Goal: Information Seeking & Learning: Learn about a topic

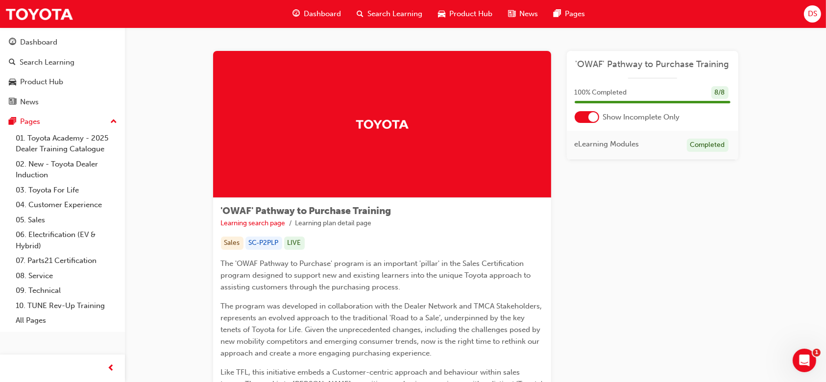
drag, startPoint x: 239, startPoint y: 2, endPoint x: 554, endPoint y: 232, distance: 389.4
click at [554, 232] on div "'OWAF' Pathway to Purchase Training Learning search page Learning plan detail p…" at bounding box center [475, 289] width 525 height 476
click at [49, 37] on div "Dashboard" at bounding box center [38, 42] width 37 height 11
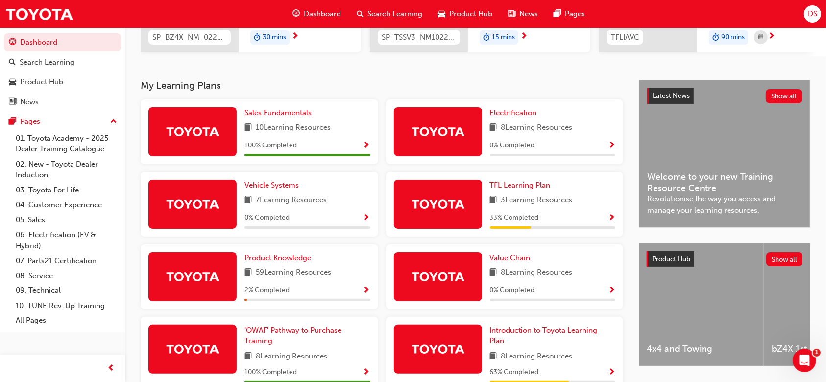
scroll to position [170, 0]
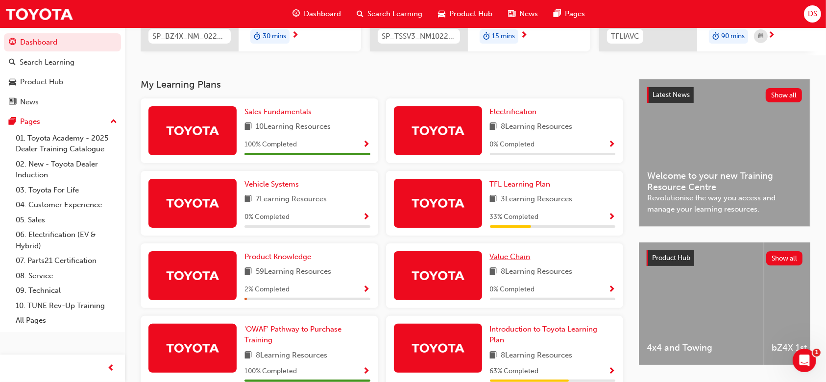
click at [502, 259] on span "Value Chain" at bounding box center [510, 256] width 41 height 9
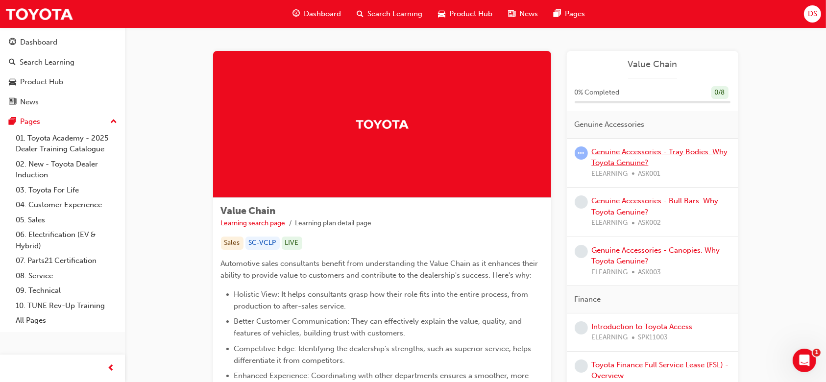
click at [647, 154] on link "Genuine Accessories - Tray Bodies. Why Toyota Genuine?" at bounding box center [660, 157] width 136 height 20
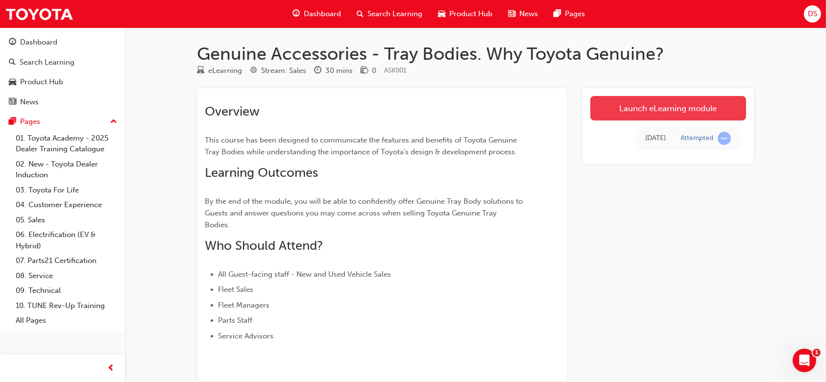
click at [679, 104] on link "Launch eLearning module" at bounding box center [668, 108] width 156 height 24
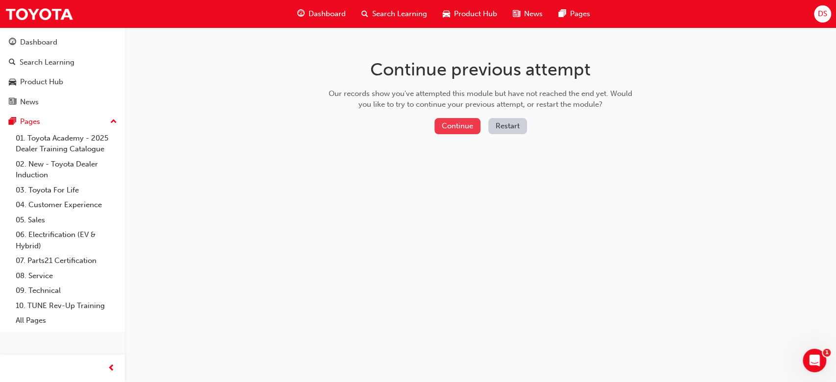
click at [457, 121] on button "Continue" at bounding box center [457, 126] width 46 height 16
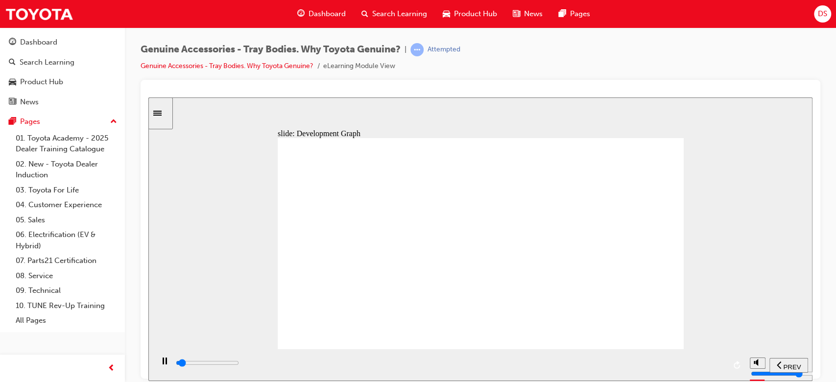
click at [239, 363] on input "slide progress" at bounding box center [207, 362] width 63 height 8
click at [239, 364] on input "slide progress" at bounding box center [207, 362] width 63 height 8
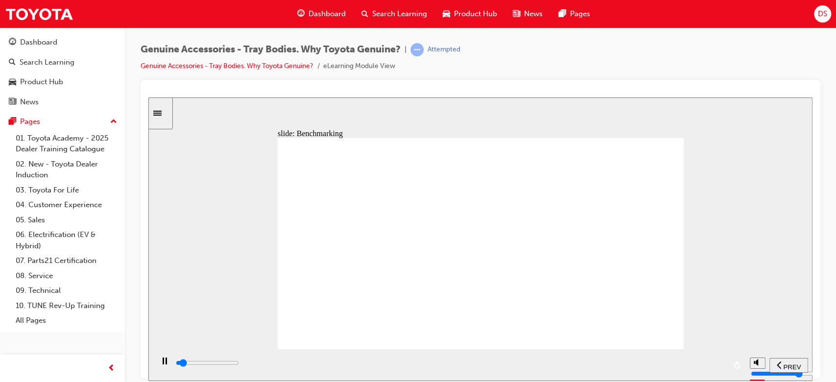
click at [719, 366] on div "playback controls" at bounding box center [450, 363] width 550 height 11
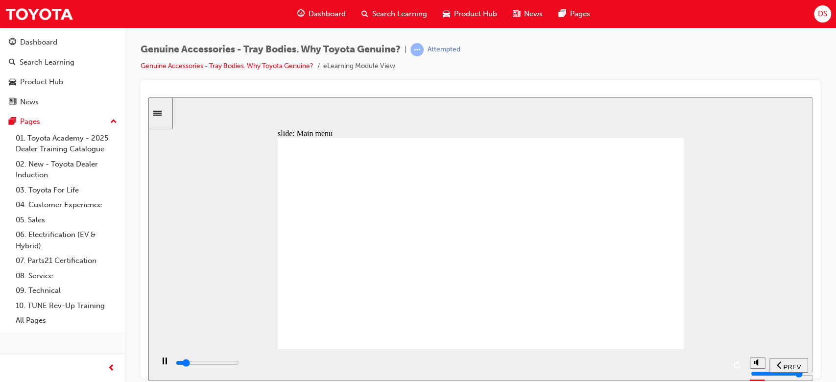
click at [721, 365] on div "playback controls" at bounding box center [450, 363] width 550 height 11
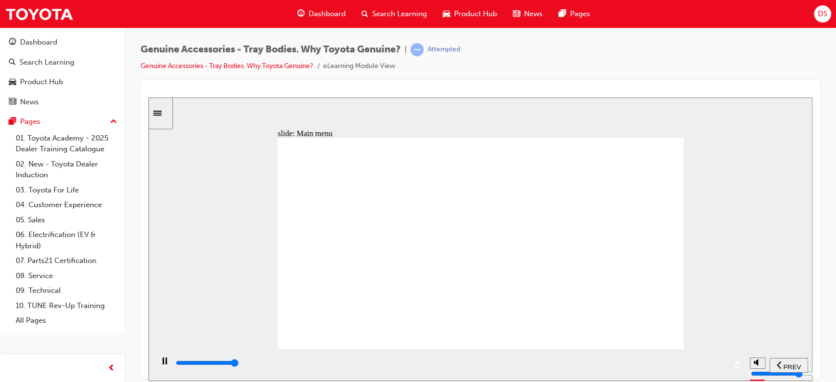
click at [239, 364] on input "slide progress" at bounding box center [207, 362] width 63 height 8
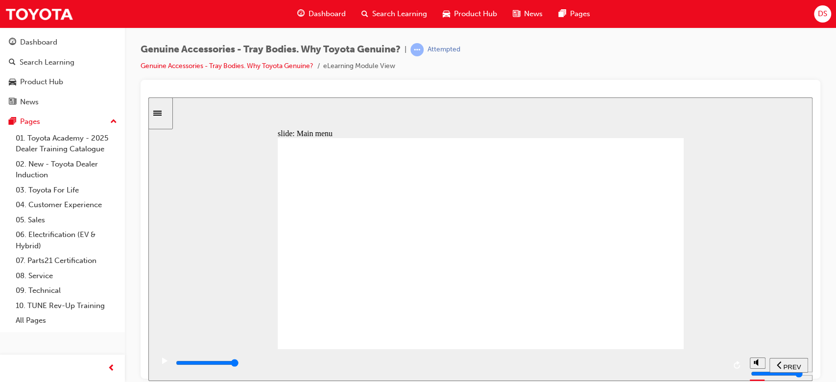
click at [239, 364] on input "slide progress" at bounding box center [207, 362] width 63 height 8
click at [239, 365] on input "slide progress" at bounding box center [207, 362] width 63 height 8
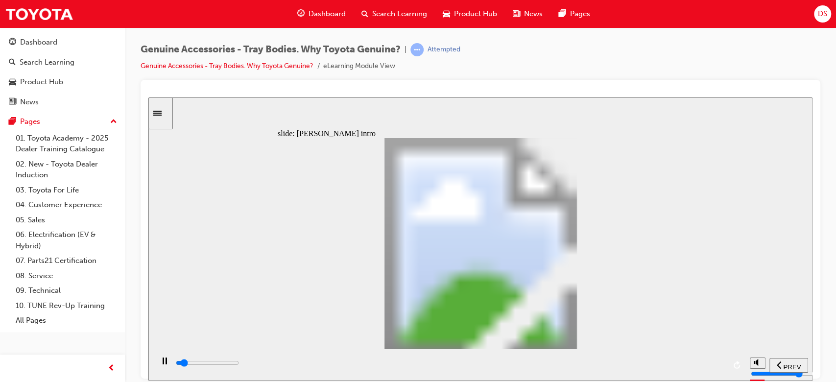
click at [716, 368] on div "playback controls" at bounding box center [450, 363] width 550 height 11
click at [239, 364] on input "slide progress" at bounding box center [207, 362] width 63 height 8
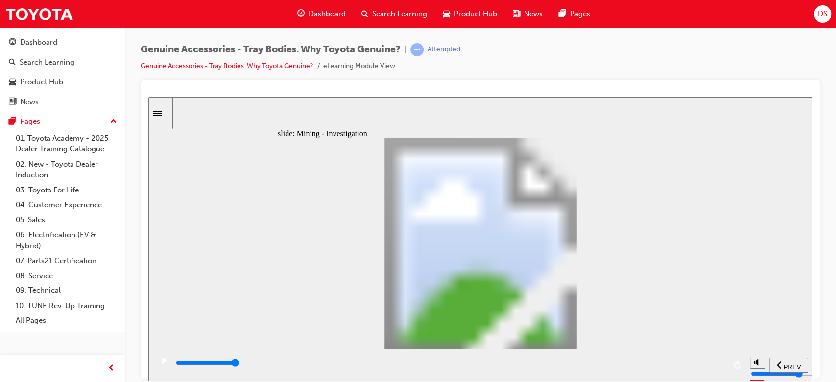
click at [239, 363] on input "slide progress" at bounding box center [207, 362] width 63 height 8
click at [718, 368] on div "playback controls" at bounding box center [450, 363] width 550 height 11
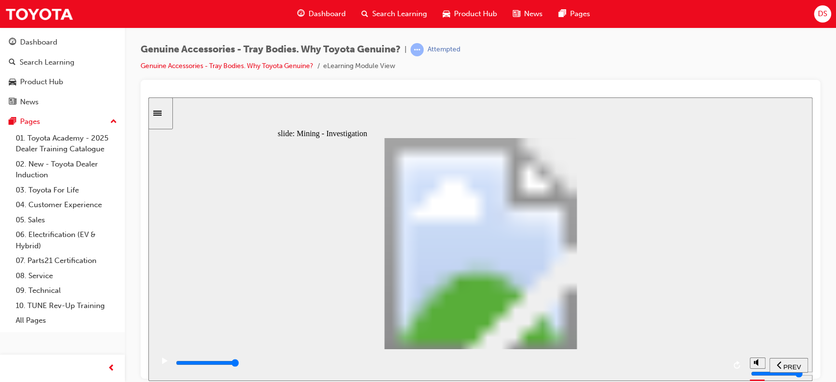
click at [239, 364] on input "slide progress" at bounding box center [207, 362] width 63 height 8
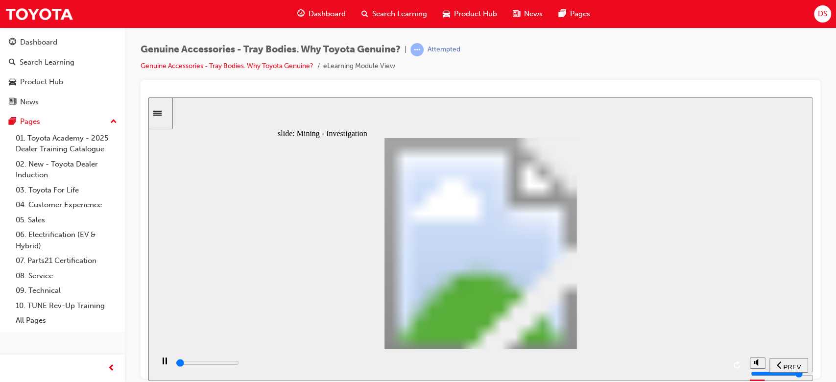
click at [239, 364] on input "slide progress" at bounding box center [207, 362] width 63 height 8
click at [721, 367] on div "playback controls" at bounding box center [450, 363] width 550 height 11
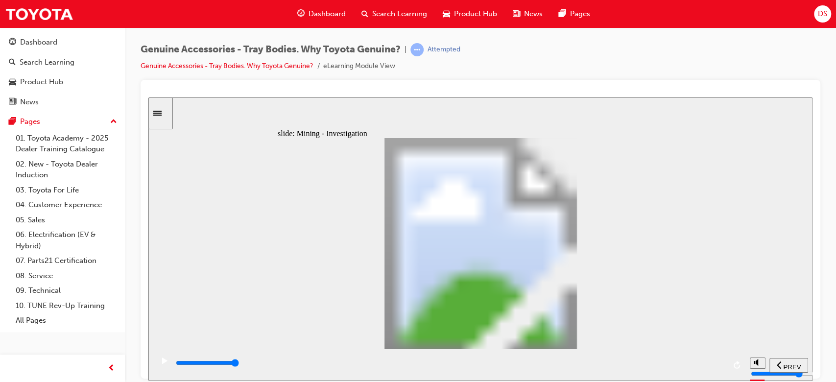
click at [239, 363] on input "slide progress" at bounding box center [207, 362] width 63 height 8
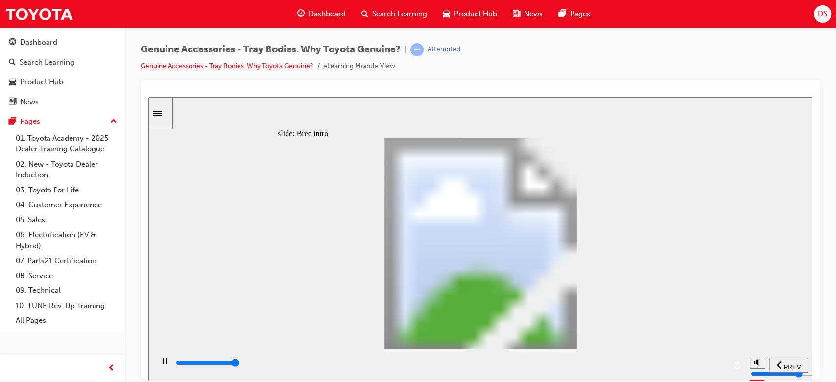
click at [239, 364] on input "slide progress" at bounding box center [207, 362] width 63 height 8
click at [718, 362] on div "playback controls" at bounding box center [450, 363] width 550 height 11
click at [725, 366] on div "playback controls" at bounding box center [450, 363] width 550 height 11
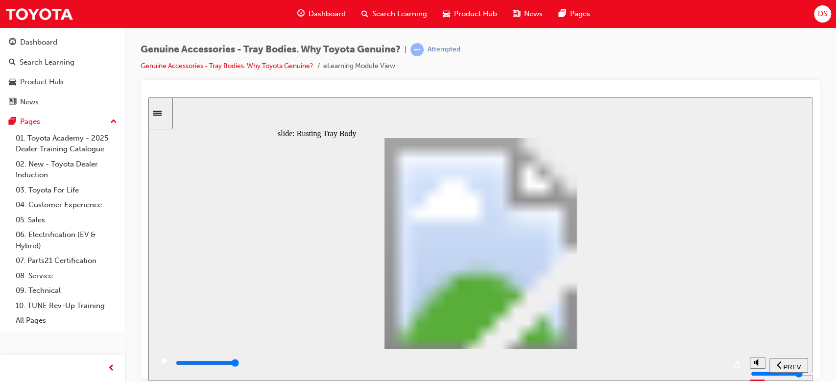
click at [239, 363] on input "slide progress" at bounding box center [207, 362] width 63 height 8
type input "100"
type input "3"
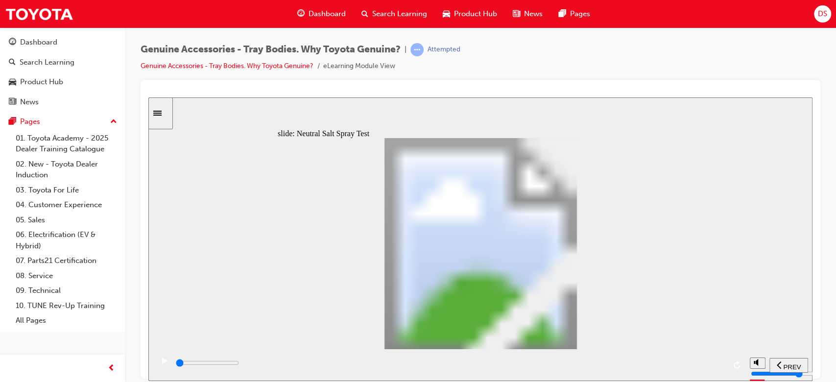
type input "100"
type input "4"
type input "100"
type input "5"
type input "100"
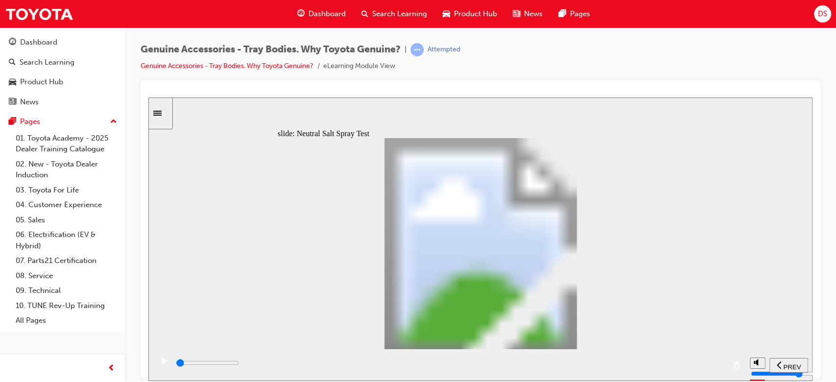
type input "8"
drag, startPoint x: 350, startPoint y: 277, endPoint x: 588, endPoint y: 275, distance: 237.5
click at [718, 363] on div "playback controls" at bounding box center [450, 363] width 550 height 11
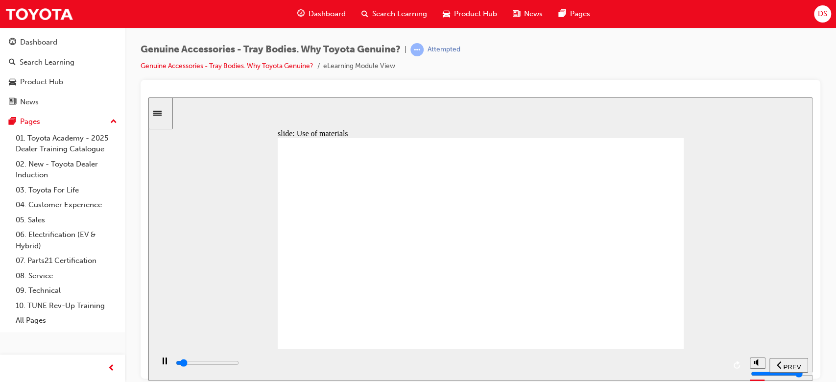
click at [721, 367] on div "playback controls" at bounding box center [450, 363] width 550 height 11
click at [721, 359] on div "playback controls" at bounding box center [450, 365] width 550 height 15
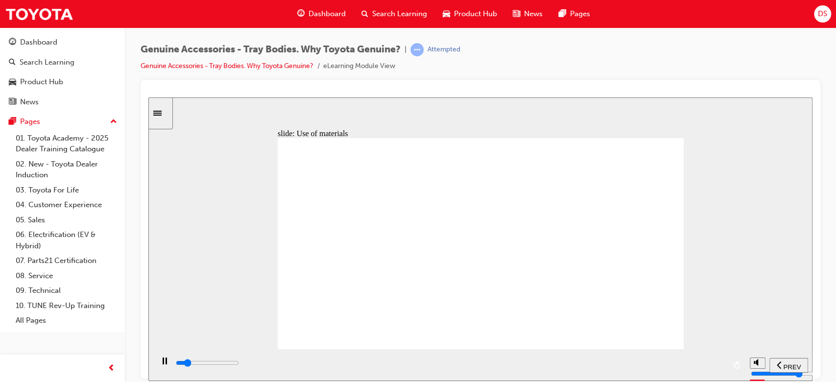
click at [239, 364] on input "slide progress" at bounding box center [207, 362] width 63 height 8
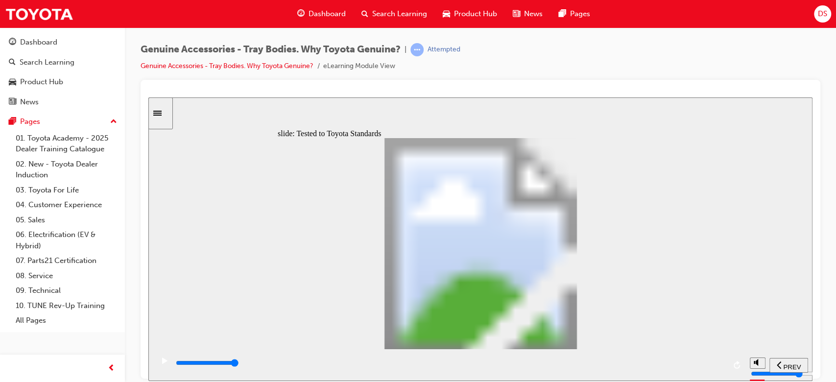
click at [239, 364] on input "slide progress" at bounding box center [207, 362] width 63 height 8
type input "13400"
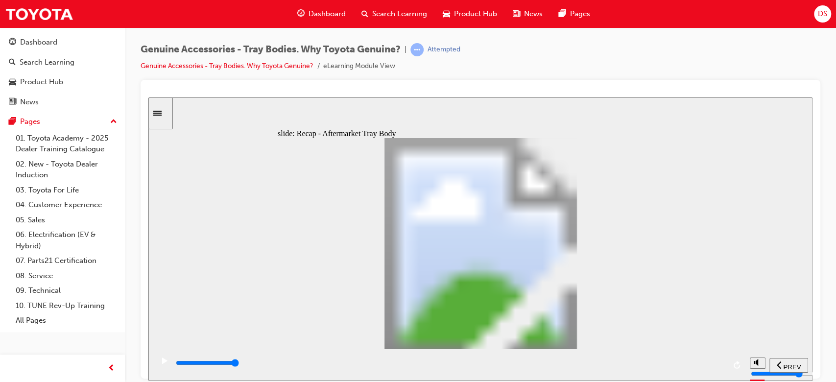
radio input "true"
click at [720, 367] on div "playback controls" at bounding box center [450, 363] width 550 height 11
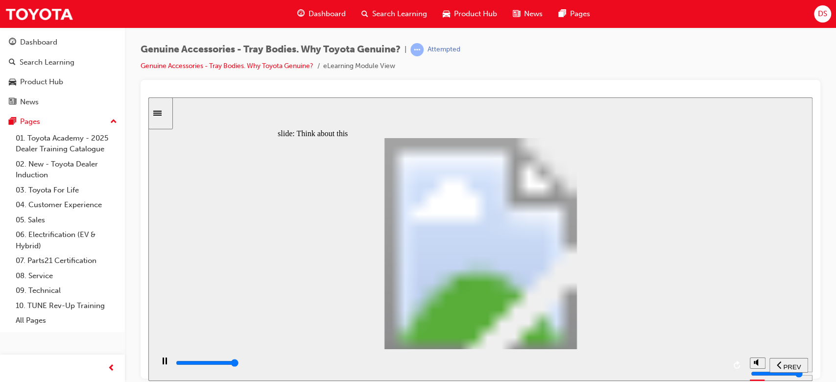
click at [239, 363] on input "slide progress" at bounding box center [207, 362] width 63 height 8
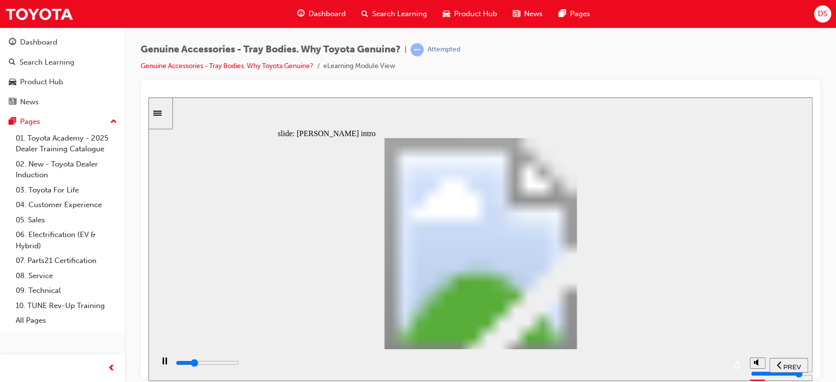
click at [239, 365] on input "slide progress" at bounding box center [207, 362] width 63 height 8
click at [721, 363] on div "playback controls" at bounding box center [450, 363] width 550 height 11
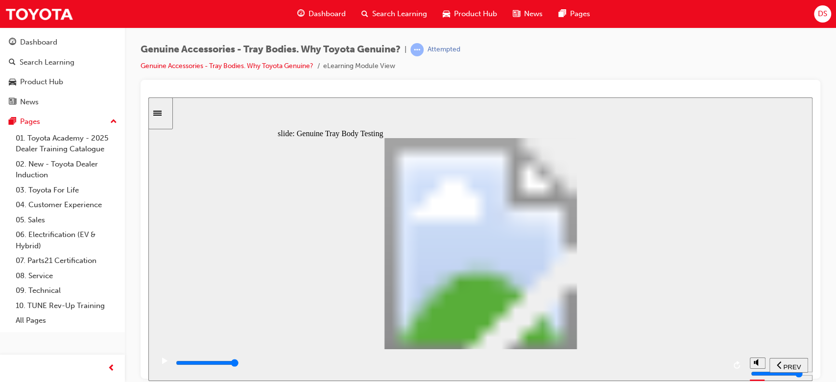
click at [721, 360] on div "playback controls" at bounding box center [450, 363] width 550 height 11
click at [162, 361] on icon "play/pause" at bounding box center [164, 360] width 5 height 6
drag, startPoint x: 630, startPoint y: 360, endPoint x: 816, endPoint y: 348, distance: 186.0
click at [812, 348] on html "​true, true, true, false, true, true​ slide: Genuine Tray Body Testing Oval 2 r…" at bounding box center [480, 238] width 664 height 283
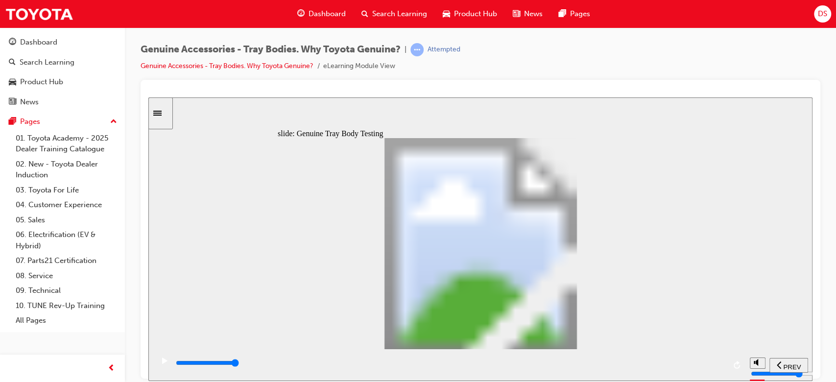
click at [163, 360] on icon "play/pause" at bounding box center [164, 360] width 5 height 6
click at [714, 362] on div "playback controls" at bounding box center [450, 363] width 550 height 11
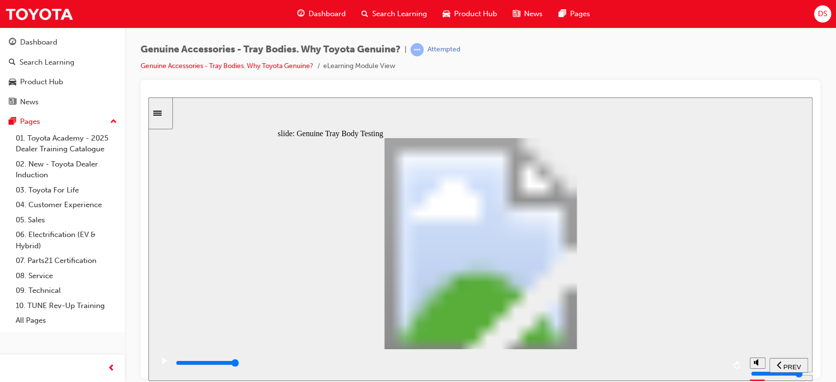
click at [721, 368] on div "playback controls" at bounding box center [450, 363] width 550 height 11
type input "21700"
drag, startPoint x: 410, startPoint y: 278, endPoint x: 686, endPoint y: 360, distance: 287.4
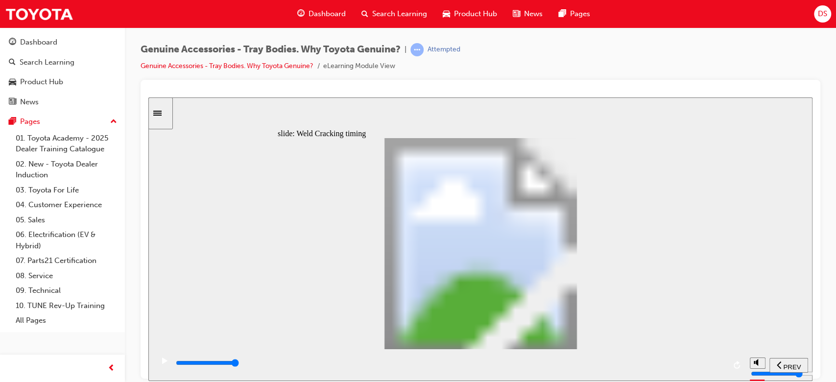
click at [686, 360] on div "slide: Weld Cracking timing Rectangle 1 WELD CRACKING At what percentage of 5.7…" at bounding box center [480, 239] width 664 height 284
type input "1"
drag, startPoint x: 427, startPoint y: 264, endPoint x: 384, endPoint y: 274, distance: 43.6
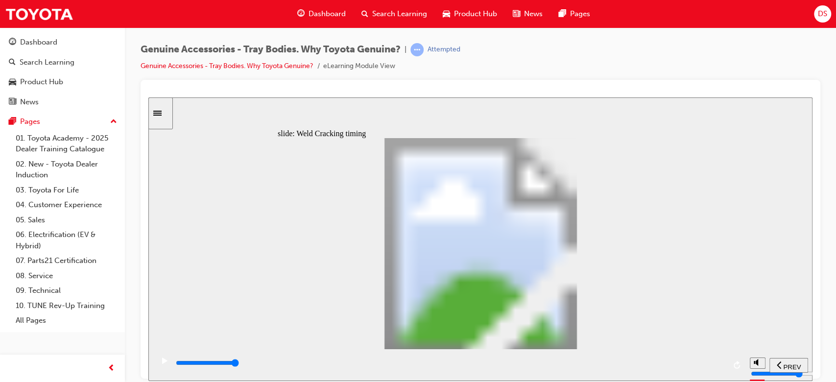
click at [239, 363] on input "slide progress" at bounding box center [207, 362] width 63 height 8
type input "6200"
type input "1"
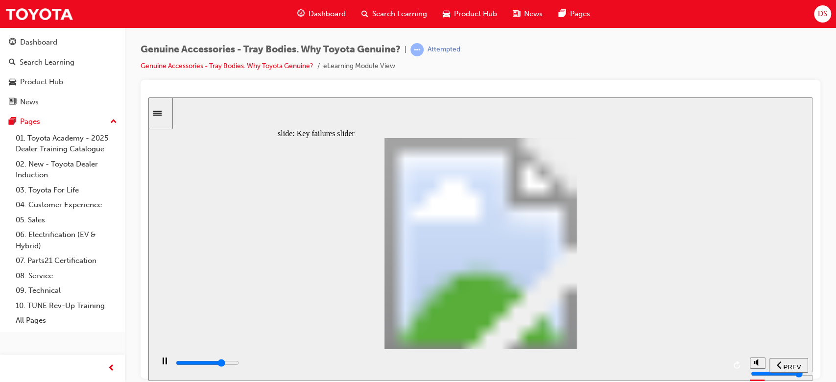
type input "6200"
type input "2"
type input "0"
type input "3"
drag, startPoint x: 297, startPoint y: 277, endPoint x: 555, endPoint y: 285, distance: 257.7
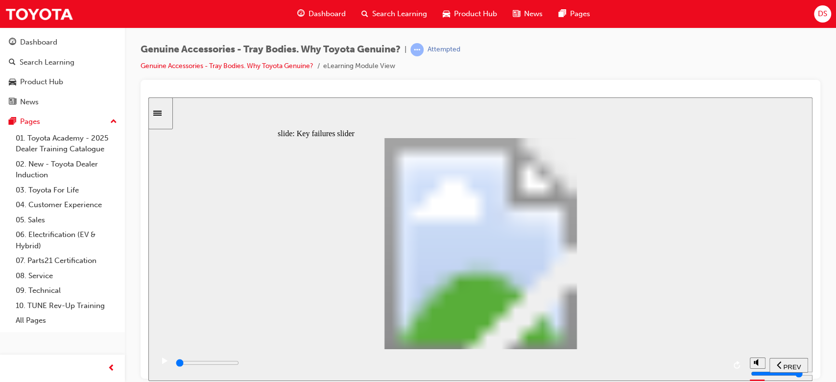
drag, startPoint x: 416, startPoint y: 286, endPoint x: 554, endPoint y: 277, distance: 138.9
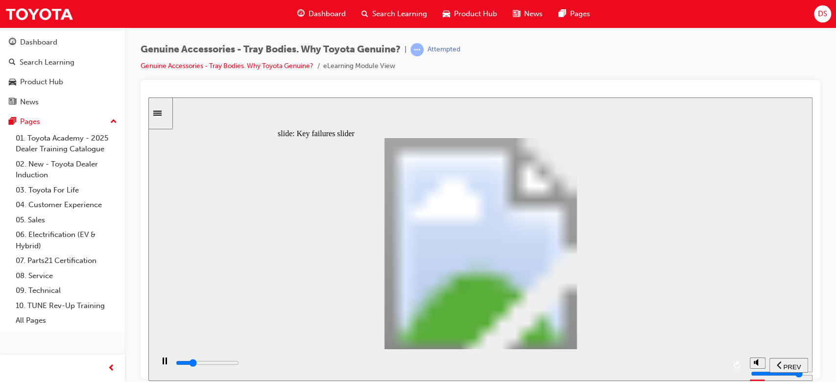
click at [721, 366] on div "playback controls" at bounding box center [450, 363] width 550 height 11
drag, startPoint x: 408, startPoint y: 279, endPoint x: 564, endPoint y: 275, distance: 156.3
click at [564, 275] on div "Oval 2 siren icon 1 Freeform 6 Freeform 4 Freeform 1 Freeform 2 Freeform 3 Free…" at bounding box center [481, 248] width 406 height 220
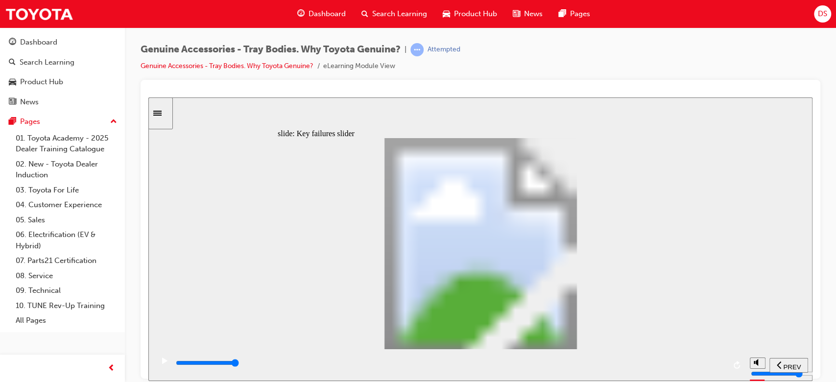
click at [716, 366] on div "playback controls" at bounding box center [450, 363] width 550 height 11
click at [717, 366] on div "playback controls" at bounding box center [450, 363] width 550 height 11
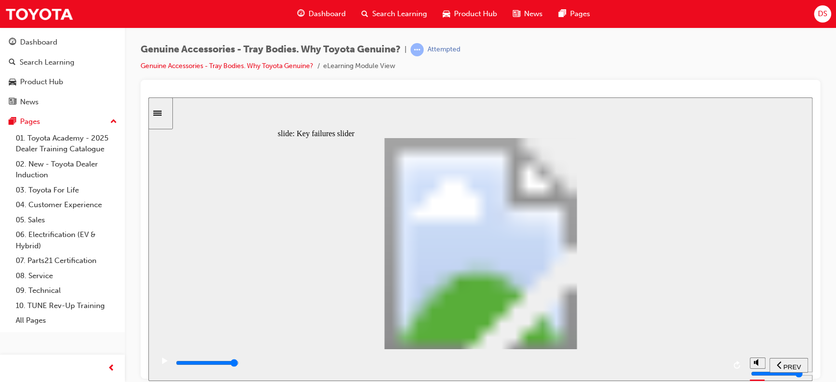
click at [239, 364] on input "slide progress" at bounding box center [207, 362] width 63 height 8
click at [715, 367] on div "playback controls" at bounding box center [450, 363] width 550 height 11
click at [716, 361] on div "playback controls" at bounding box center [450, 363] width 550 height 11
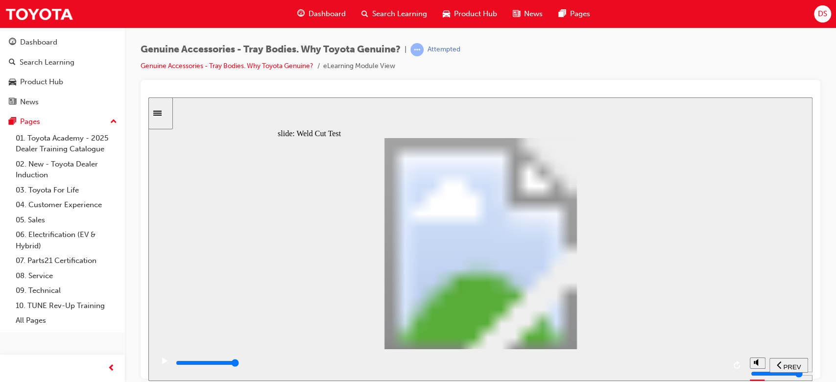
click at [721, 367] on div "playback controls" at bounding box center [450, 363] width 550 height 11
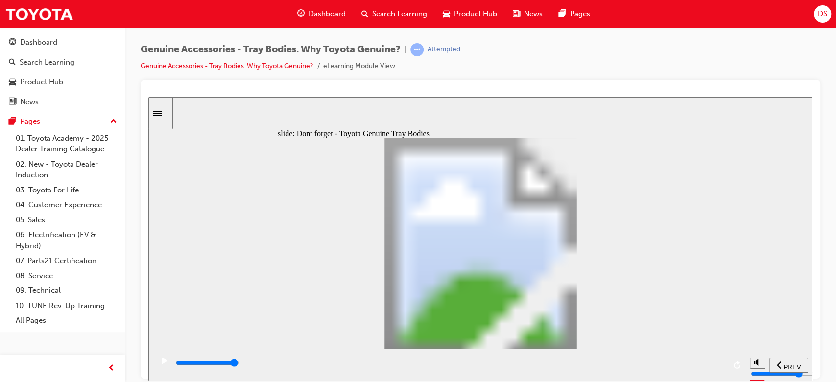
click at [713, 366] on div "playback controls" at bounding box center [450, 363] width 550 height 11
click at [239, 364] on input "slide progress" at bounding box center [207, 362] width 63 height 8
click at [239, 363] on input "slide progress" at bounding box center [207, 362] width 63 height 8
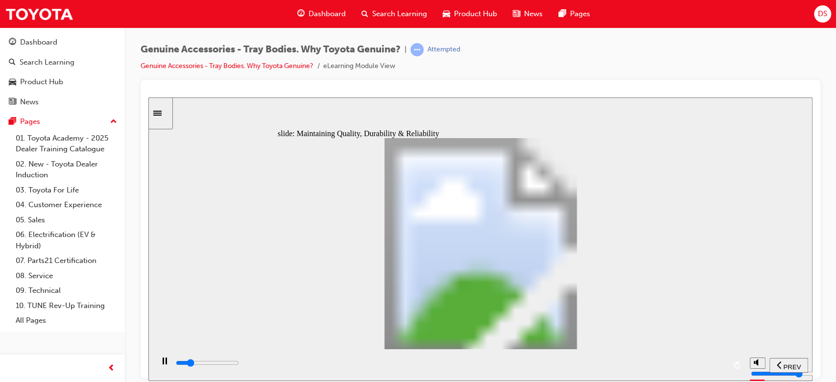
click at [720, 367] on div "playback controls" at bounding box center [450, 363] width 550 height 11
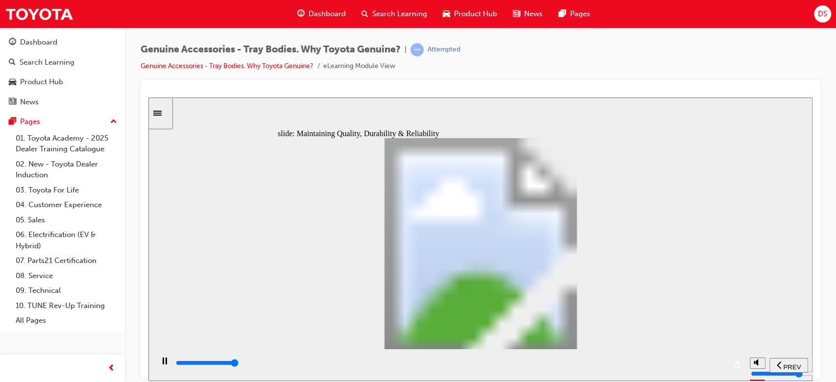
click at [239, 364] on input "slide progress" at bounding box center [207, 362] width 63 height 8
click at [239, 363] on input "slide progress" at bounding box center [207, 362] width 63 height 8
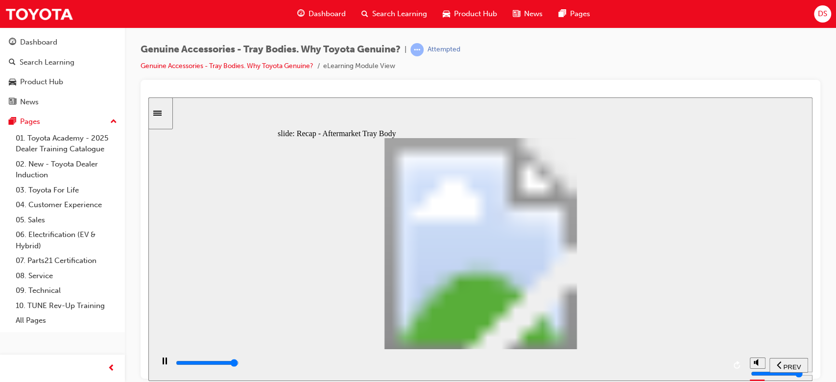
click at [719, 361] on div "playback controls" at bounding box center [450, 363] width 550 height 11
type input "12300"
radio input "true"
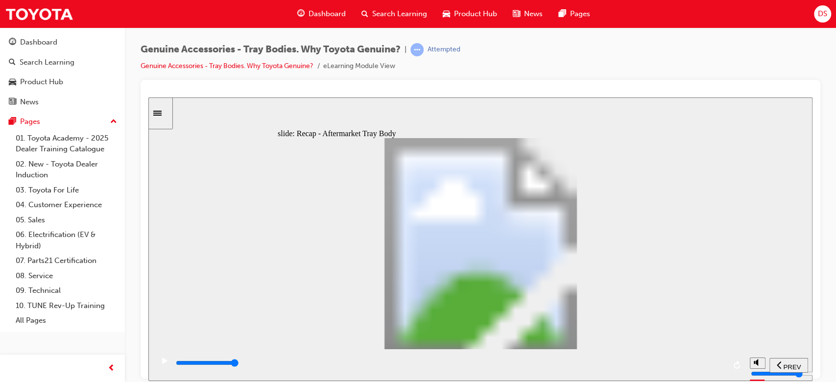
click at [239, 364] on input "slide progress" at bounding box center [207, 362] width 63 height 8
click at [720, 367] on div "playback controls" at bounding box center [450, 363] width 550 height 11
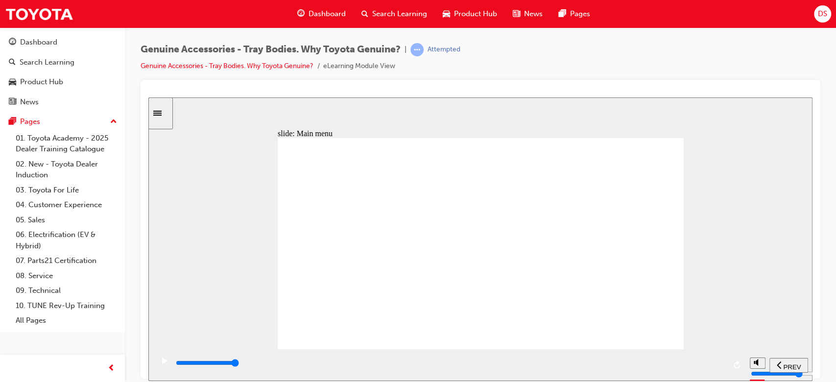
click at [239, 363] on input "slide progress" at bounding box center [207, 362] width 63 height 8
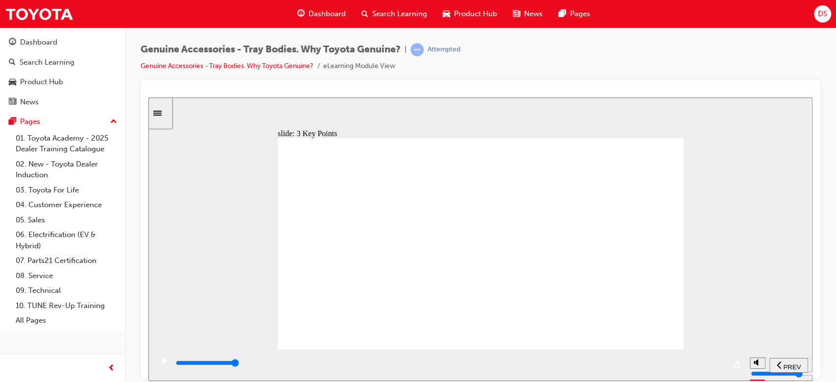
click at [717, 366] on div "playback controls" at bounding box center [450, 363] width 550 height 11
click at [239, 363] on input "slide progress" at bounding box center [207, 362] width 63 height 8
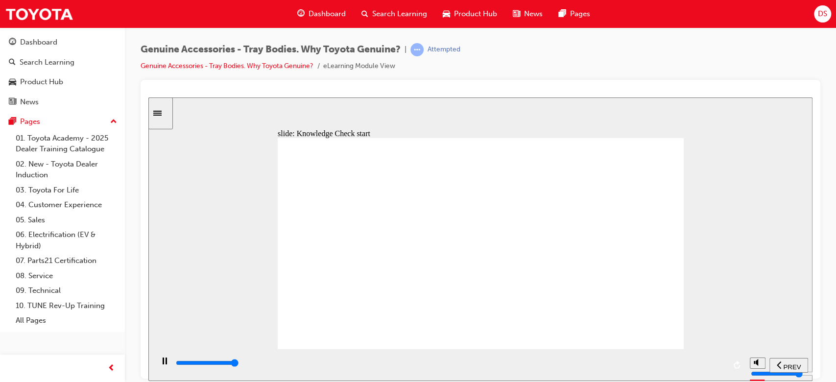
click at [719, 365] on div "playback controls" at bounding box center [450, 363] width 550 height 11
type input "9000"
radio input "true"
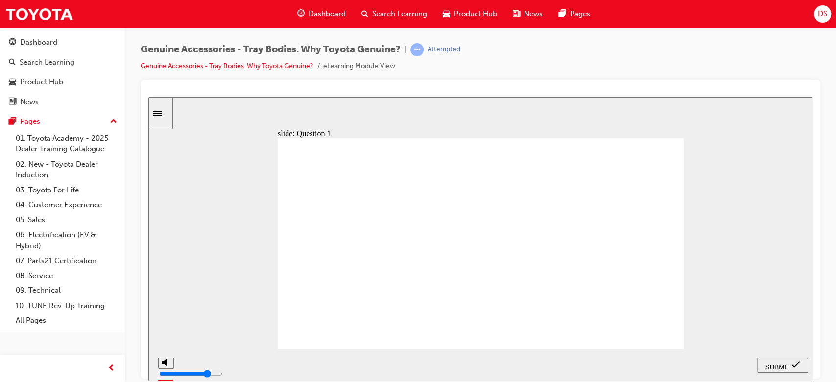
click at [781, 364] on span "SUBMIT" at bounding box center [777, 366] width 24 height 7
radio input "false"
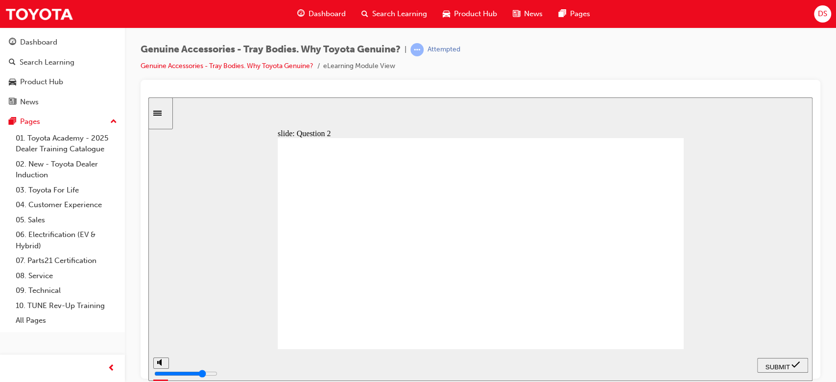
radio input "true"
click at [780, 363] on span "SUBMIT" at bounding box center [777, 366] width 24 height 7
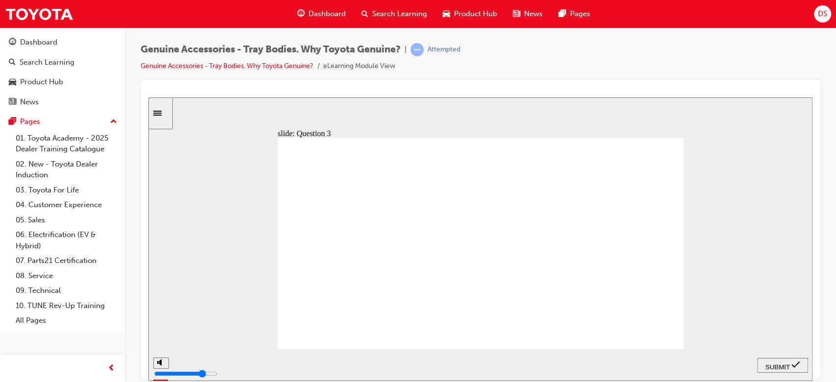
radio input "true"
click at [770, 360] on div "SUBMIT" at bounding box center [782, 365] width 43 height 10
radio input "true"
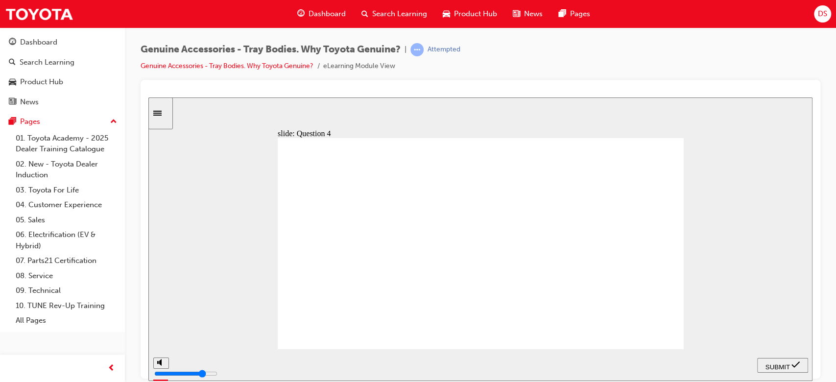
click at [785, 358] on button "SUBMIT" at bounding box center [782, 365] width 51 height 15
radio input "true"
click at [768, 360] on div "SUBMIT" at bounding box center [782, 365] width 43 height 10
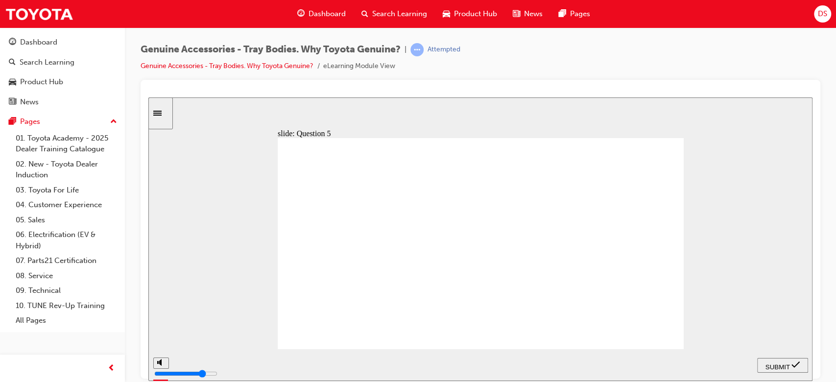
radio input "true"
click at [786, 363] on span "SUBMIT" at bounding box center [777, 366] width 24 height 7
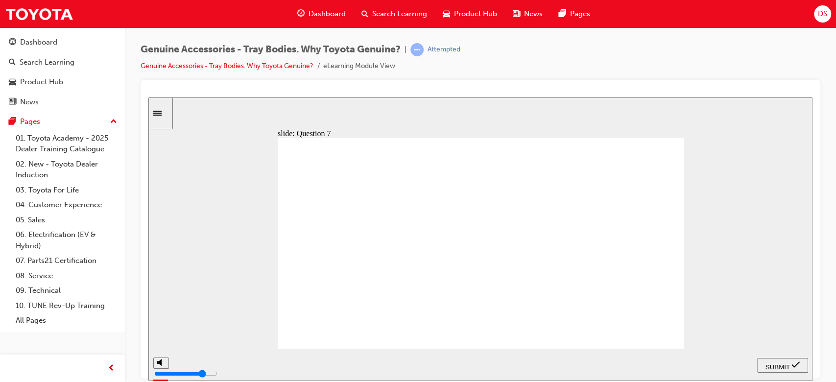
radio input "true"
click at [781, 360] on div "SUBMIT" at bounding box center [782, 365] width 43 height 10
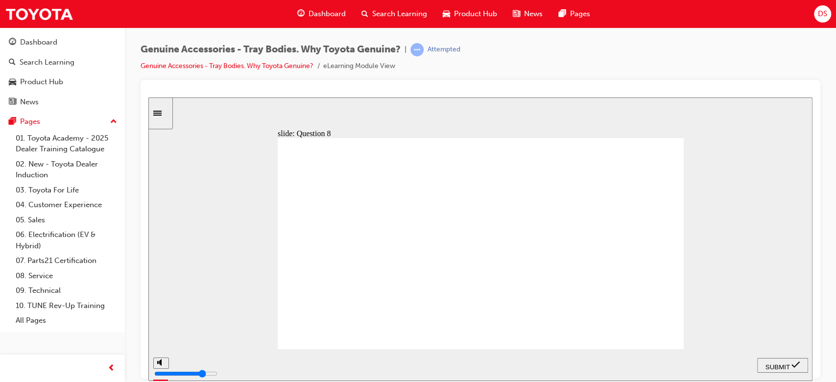
radio input "false"
radio input "true"
click at [769, 363] on span "SUBMIT" at bounding box center [777, 366] width 24 height 7
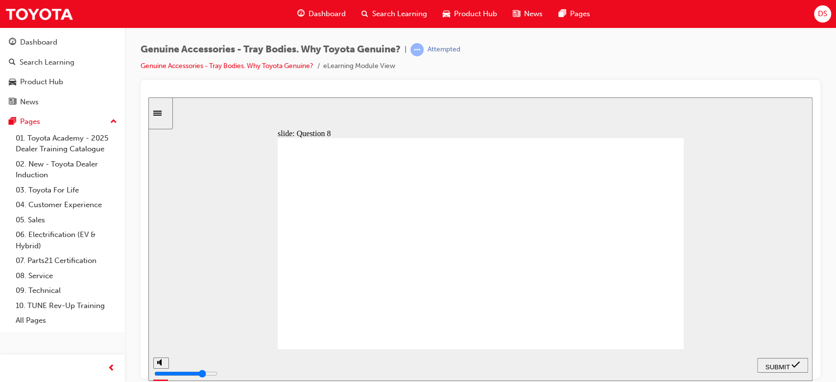
radio input "true"
click at [789, 366] on span "SUBMIT" at bounding box center [777, 366] width 24 height 7
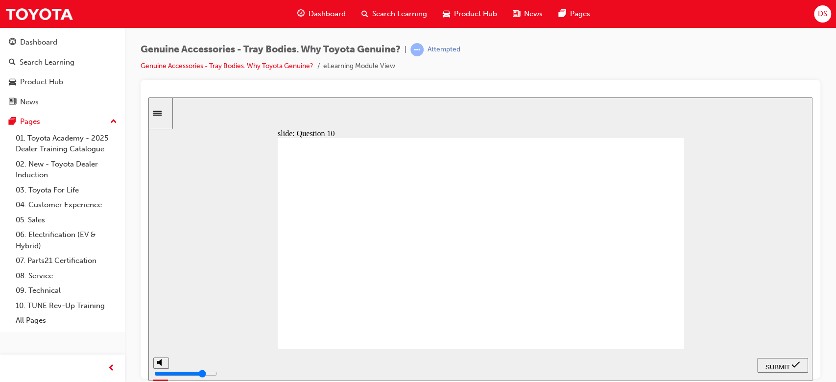
radio input "true"
click at [788, 366] on span "SUBMIT" at bounding box center [777, 366] width 24 height 7
click at [713, 368] on div "playback controls" at bounding box center [450, 363] width 550 height 11
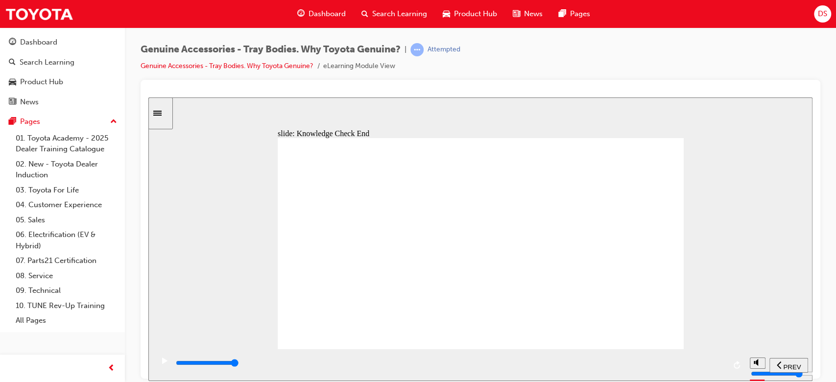
click at [717, 365] on div "playback controls" at bounding box center [450, 363] width 550 height 11
type input "21500"
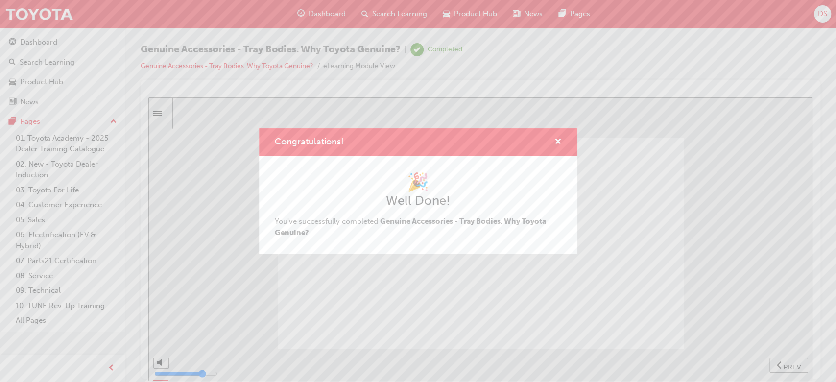
click at [552, 136] on div "Congratulations!" at bounding box center [554, 142] width 15 height 12
click at [560, 144] on span "cross-icon" at bounding box center [557, 142] width 7 height 9
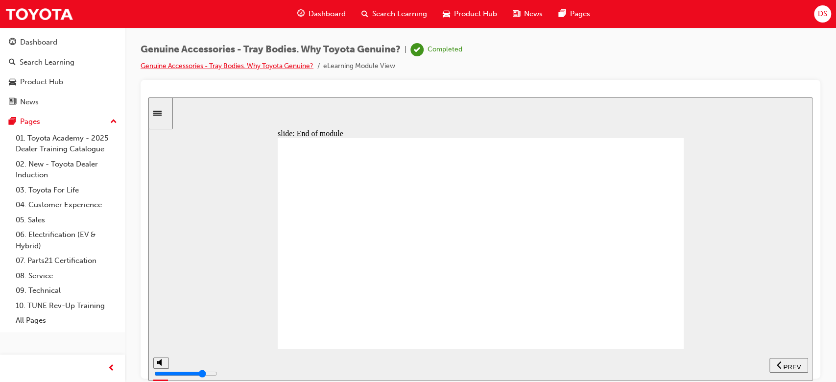
click at [285, 69] on link "Genuine Accessories - Tray Bodies. Why Toyota Genuine?" at bounding box center [227, 66] width 173 height 8
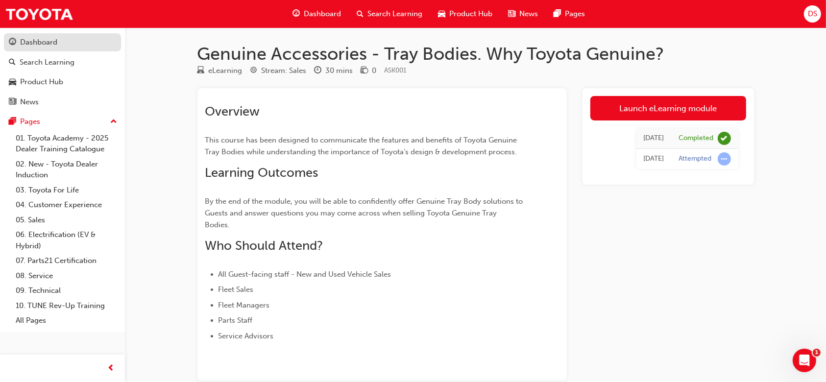
click at [43, 45] on div "Dashboard" at bounding box center [38, 42] width 37 height 11
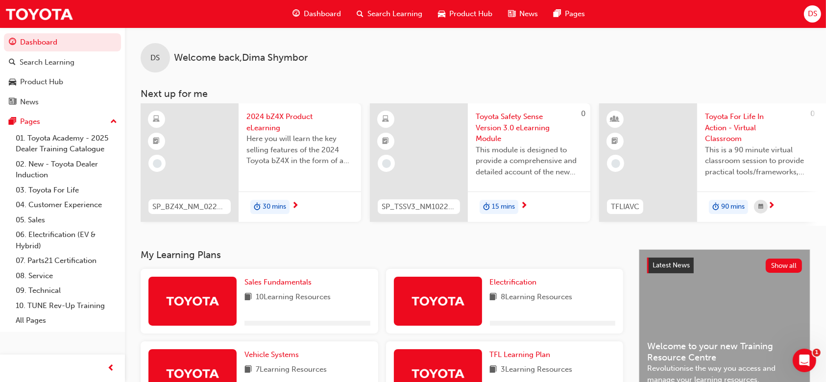
click at [510, 197] on div "15 mins" at bounding box center [529, 206] width 122 height 31
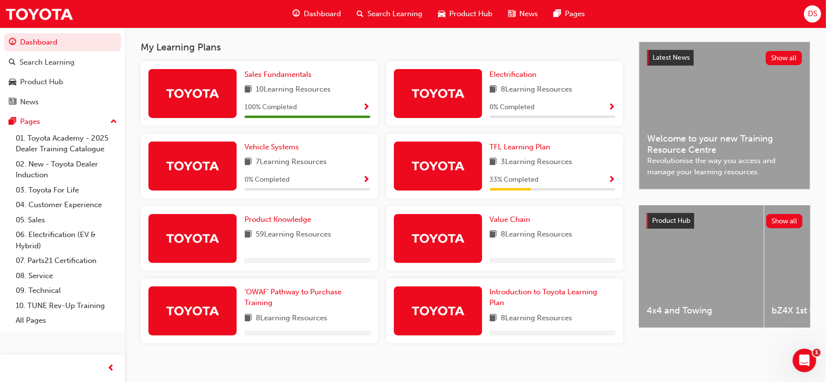
scroll to position [209, 0]
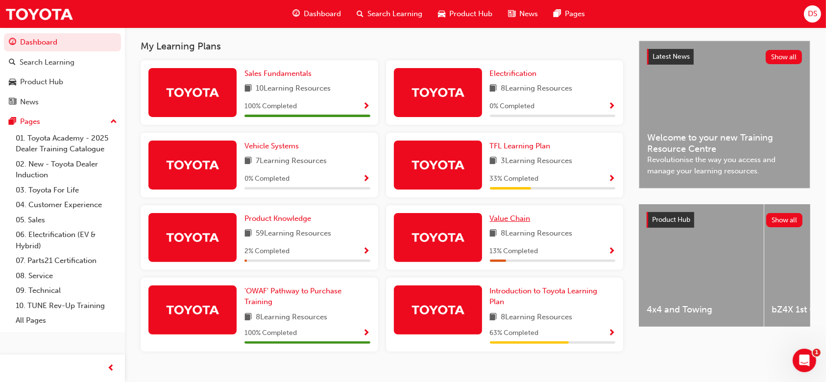
click at [511, 223] on span "Value Chain" at bounding box center [510, 218] width 41 height 9
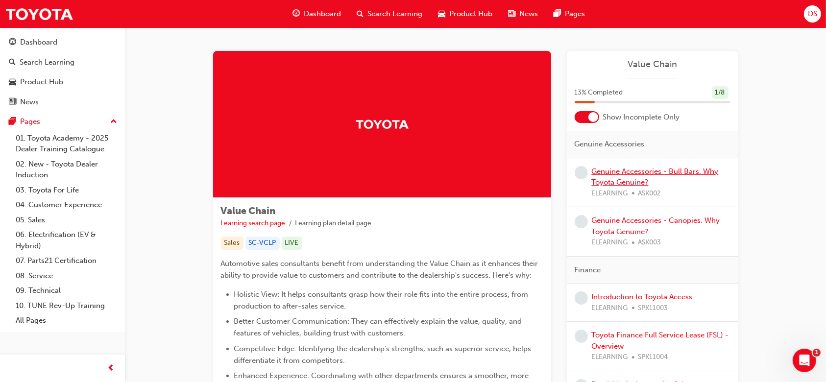
click at [639, 177] on link "Genuine Accessories - Bull Bars. Why Toyota Genuine?" at bounding box center [655, 177] width 127 height 20
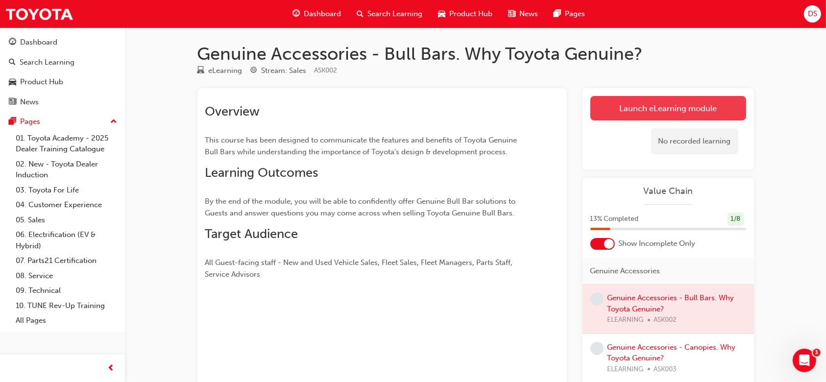
click at [653, 119] on link "Launch eLearning module" at bounding box center [668, 108] width 156 height 24
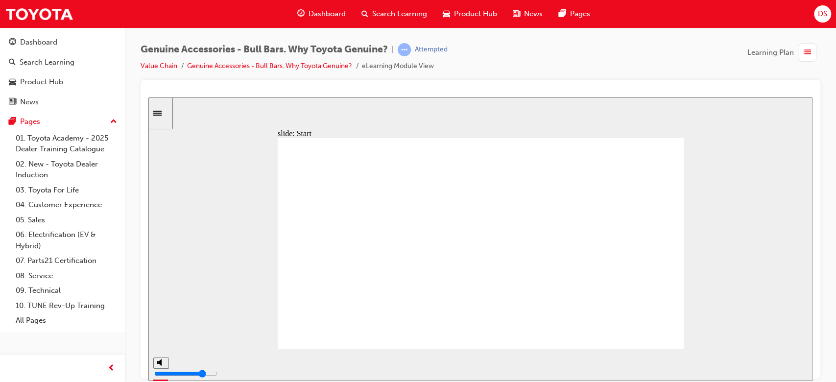
click at [719, 365] on div "playback controls" at bounding box center [450, 363] width 550 height 11
click at [634, 349] on div "playback controls" at bounding box center [449, 365] width 592 height 32
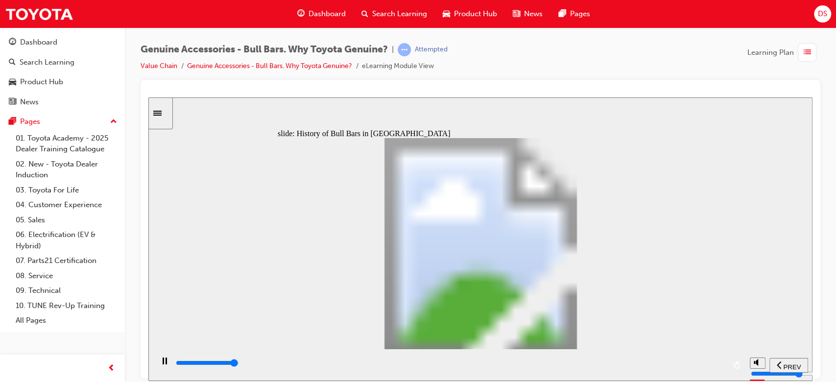
click at [717, 363] on div "playback controls" at bounding box center [450, 363] width 550 height 11
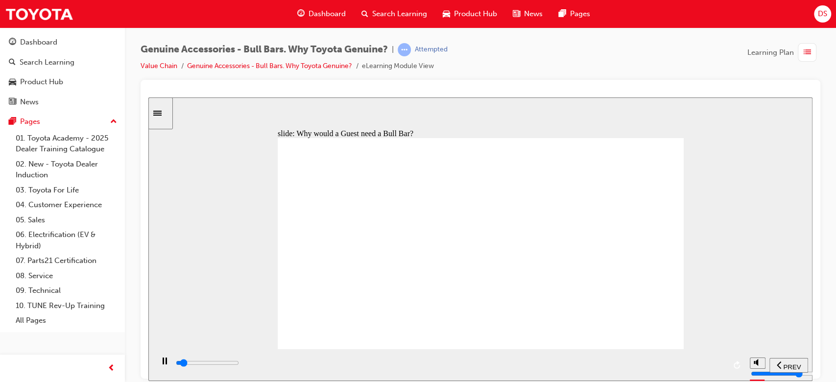
click at [713, 367] on div "playback controls" at bounding box center [450, 363] width 550 height 11
click at [718, 363] on div "playback controls" at bounding box center [450, 363] width 550 height 11
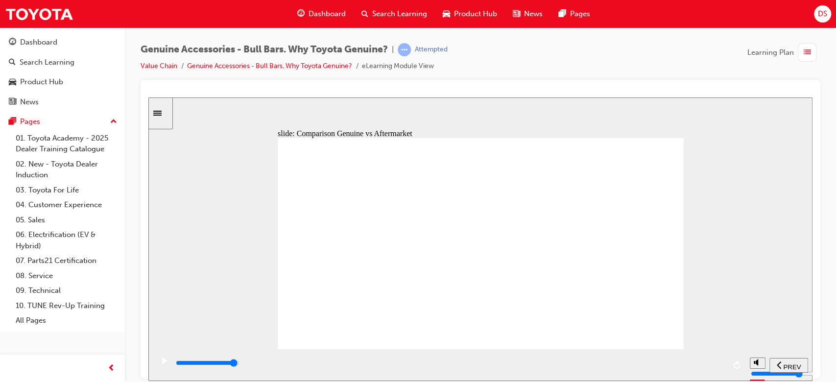
click at [714, 363] on div "playback controls" at bounding box center [450, 363] width 550 height 11
click at [239, 364] on input "slide progress" at bounding box center [207, 362] width 63 height 8
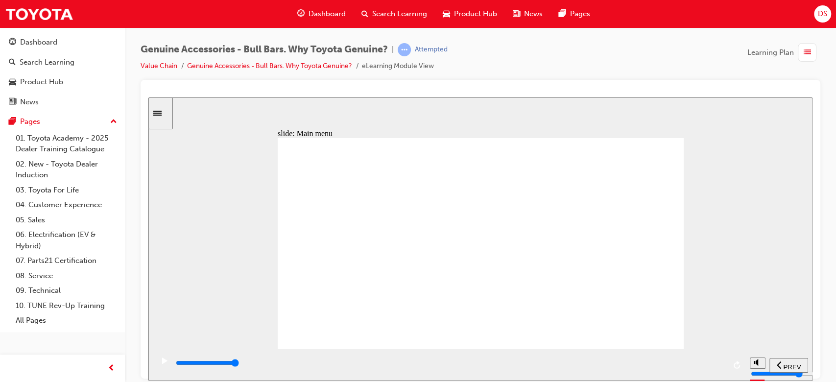
click at [239, 364] on input "slide progress" at bounding box center [207, 362] width 63 height 8
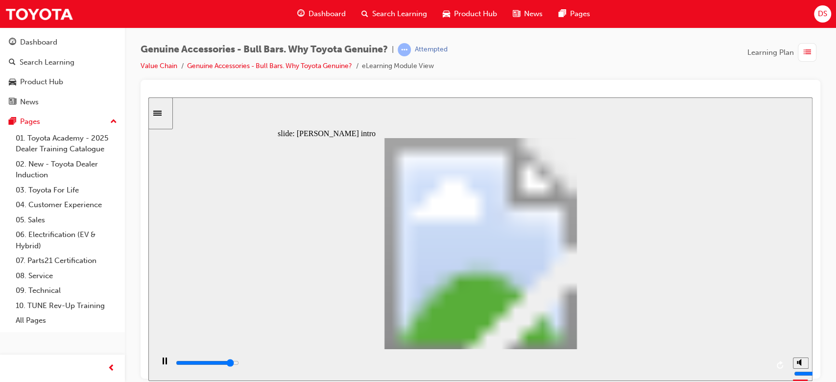
click at [239, 364] on input "slide progress" at bounding box center [207, 362] width 63 height 8
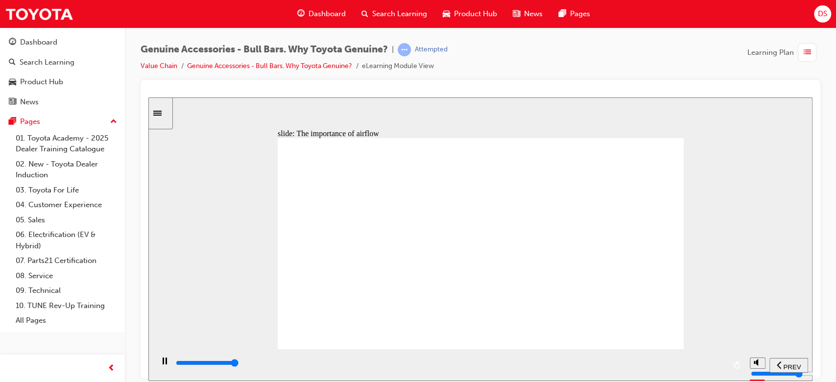
click at [239, 364] on input "slide progress" at bounding box center [207, 362] width 63 height 8
type input "10700"
